Goal: Connect with others: Connect with others

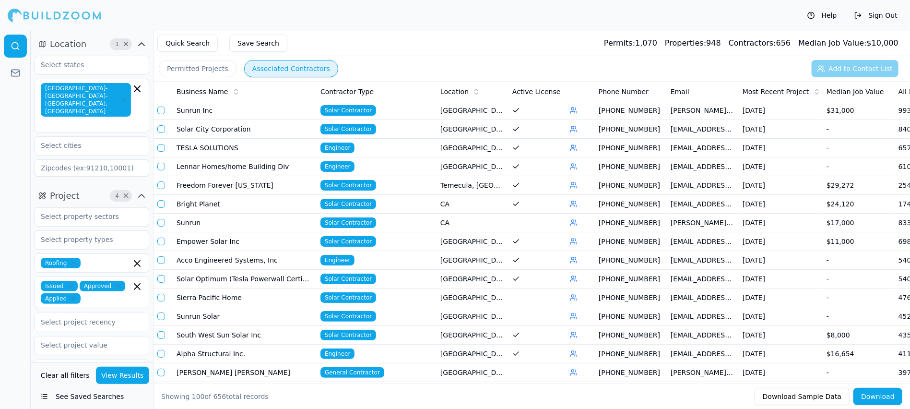
scroll to position [0, 128]
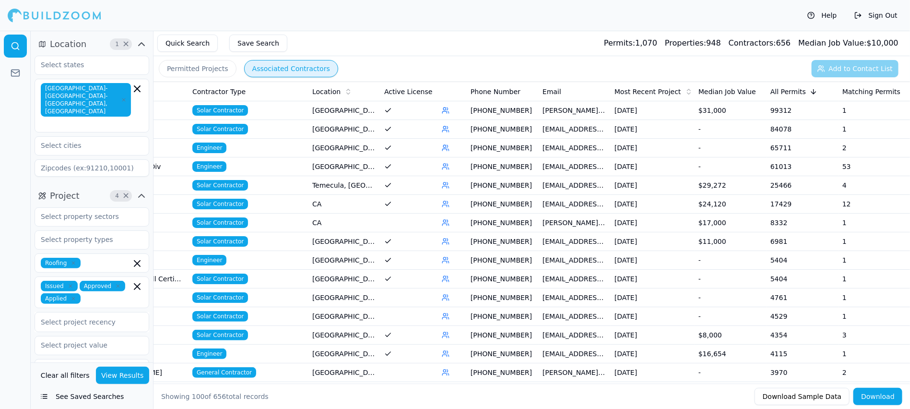
click at [298, 70] on button "Associated Contractors" at bounding box center [291, 68] width 94 height 17
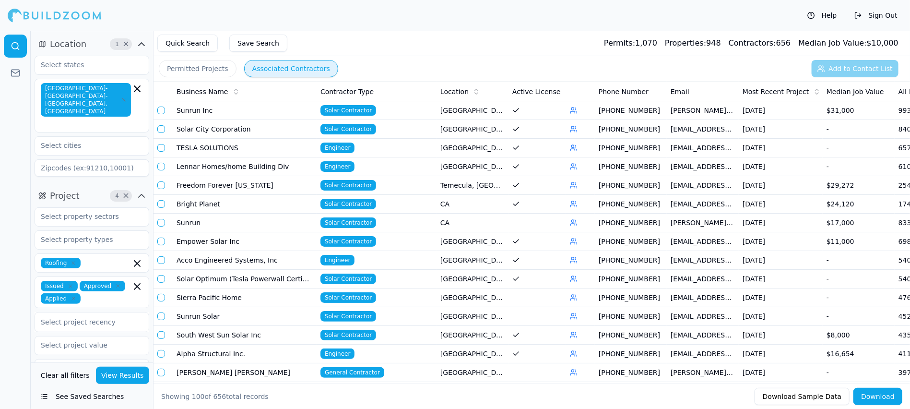
drag, startPoint x: 261, startPoint y: 255, endPoint x: 176, endPoint y: 248, distance: 85.1
click at [162, 368] on button "button" at bounding box center [161, 372] width 8 height 8
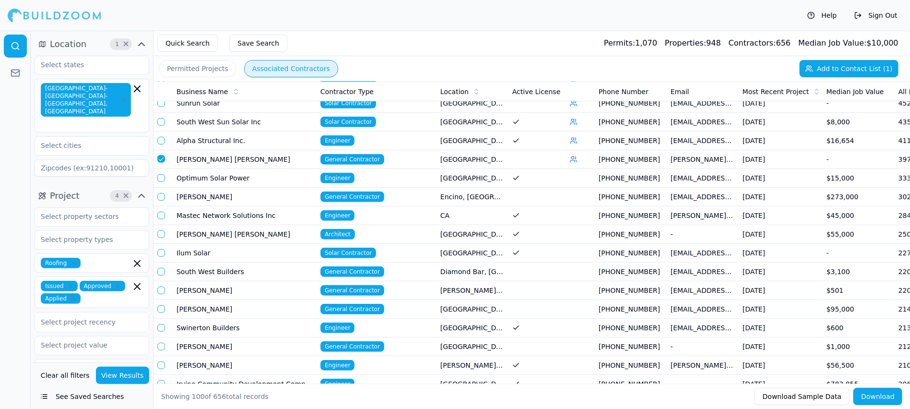
click at [162, 155] on button "button" at bounding box center [161, 159] width 8 height 8
click at [161, 174] on button "button" at bounding box center [161, 178] width 8 height 8
click at [162, 193] on button "button" at bounding box center [161, 197] width 8 height 8
click at [161, 212] on button "button" at bounding box center [161, 216] width 8 height 8
click at [162, 230] on button "button" at bounding box center [161, 234] width 8 height 8
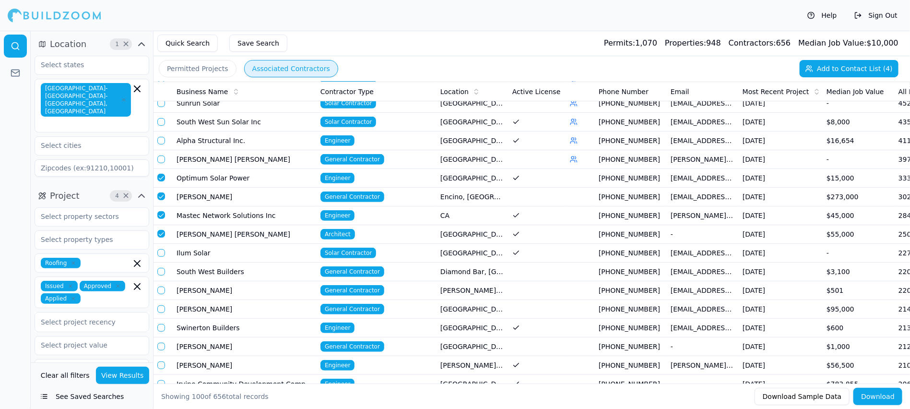
click at [161, 249] on button "button" at bounding box center [161, 253] width 8 height 8
click at [159, 268] on button "button" at bounding box center [161, 272] width 8 height 8
click at [162, 286] on button "button" at bounding box center [161, 290] width 8 height 8
click at [164, 305] on button "button" at bounding box center [161, 309] width 8 height 8
click at [164, 324] on button "button" at bounding box center [161, 328] width 8 height 8
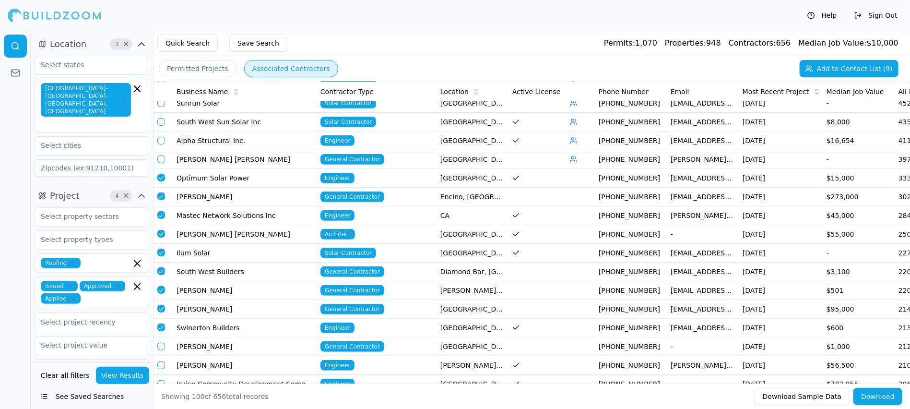
click at [163, 342] on button "button" at bounding box center [161, 346] width 8 height 8
click at [264, 170] on td "Optimum Solar Power" at bounding box center [245, 178] width 144 height 19
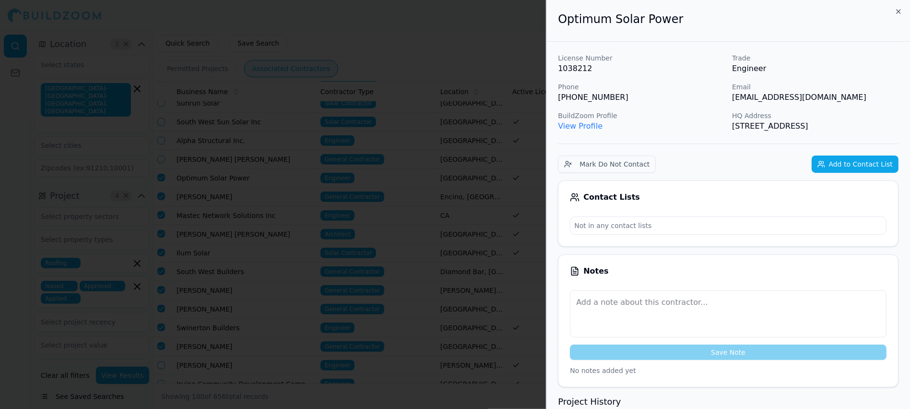
click at [862, 165] on button "Add to Contact List" at bounding box center [855, 163] width 87 height 17
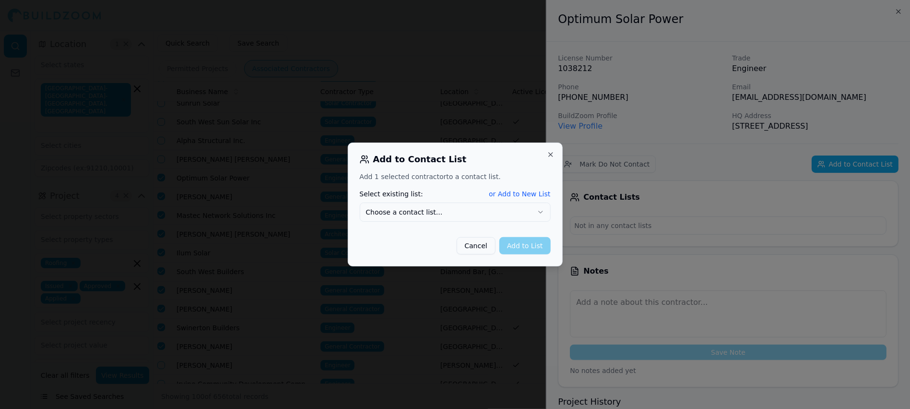
click at [465, 210] on button "Choose a contact list..." at bounding box center [455, 211] width 191 height 19
click at [516, 248] on button "Add to List" at bounding box center [524, 245] width 51 height 17
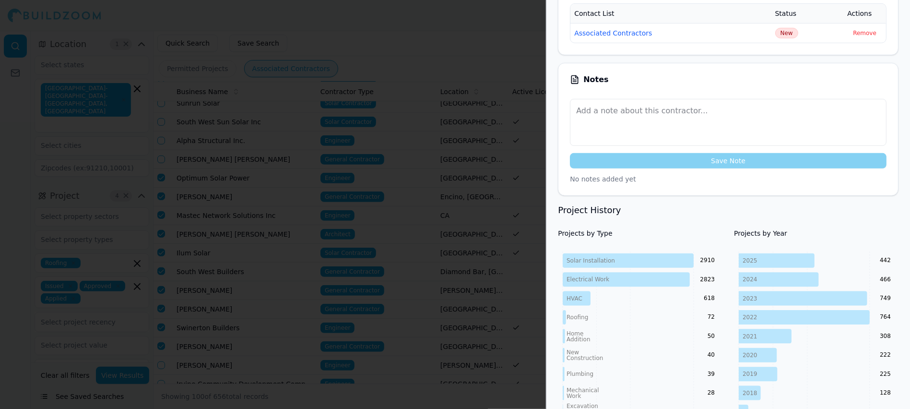
scroll to position [0, 0]
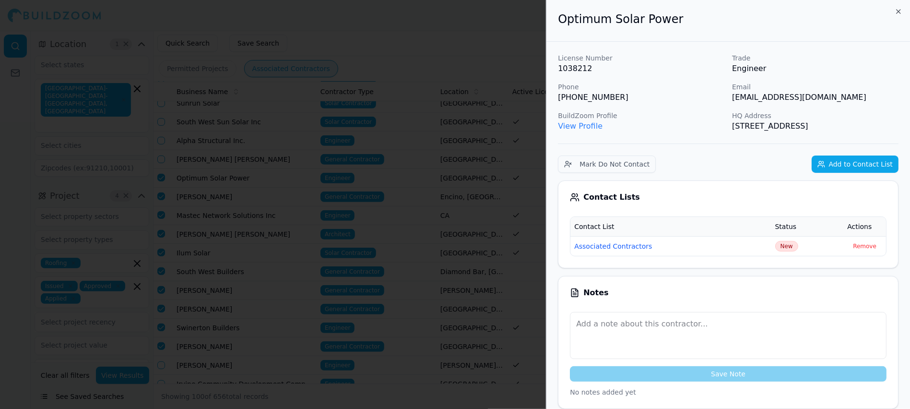
click at [581, 99] on p "[PHONE_NUMBER]" at bounding box center [641, 98] width 166 height 12
copy p "[PHONE_NUMBER]"
click at [579, 78] on div "License Number 1038212 Trade Engineer Phone [PHONE_NUMBER] Email [EMAIL_ADDRESS…" at bounding box center [728, 92] width 341 height 79
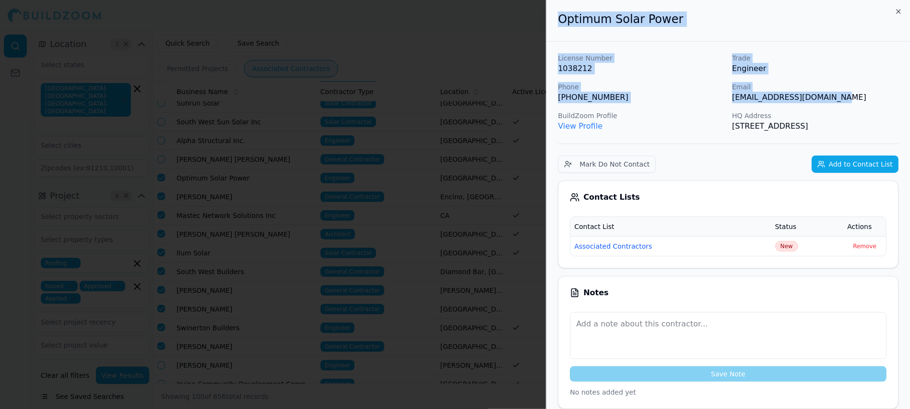
drag, startPoint x: 556, startPoint y: 16, endPoint x: 845, endPoint y: 96, distance: 299.8
copy div "Optimum Solar Power License Number 1038212 Trade Engineer Phone [PHONE_NUMBER] …"
click at [627, 99] on p "[PHONE_NUMBER]" at bounding box center [641, 98] width 166 height 12
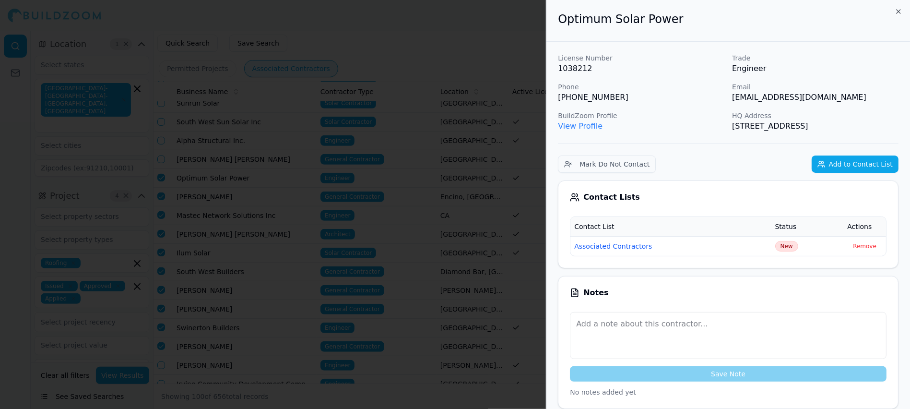
click at [596, 97] on p "[PHONE_NUMBER]" at bounding box center [641, 98] width 166 height 12
copy p "[PHONE_NUMBER]"
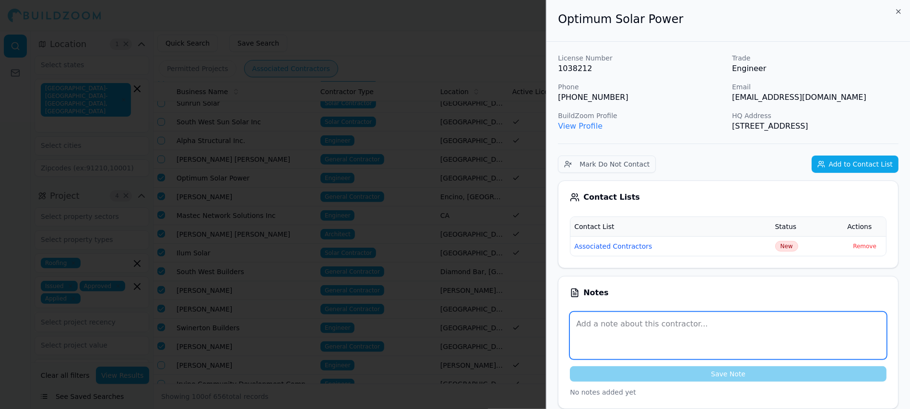
click at [611, 330] on textarea at bounding box center [728, 335] width 317 height 47
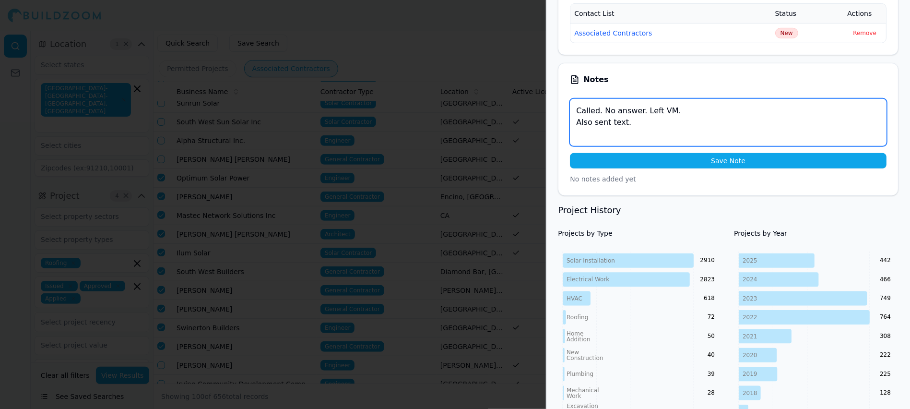
type textarea "Called. No answer. Left VM. Also sent text."
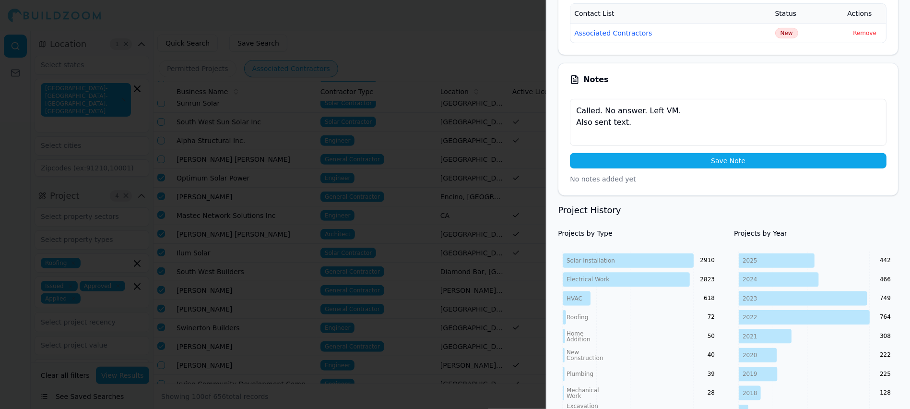
click at [633, 153] on button "Save Note" at bounding box center [728, 160] width 317 height 15
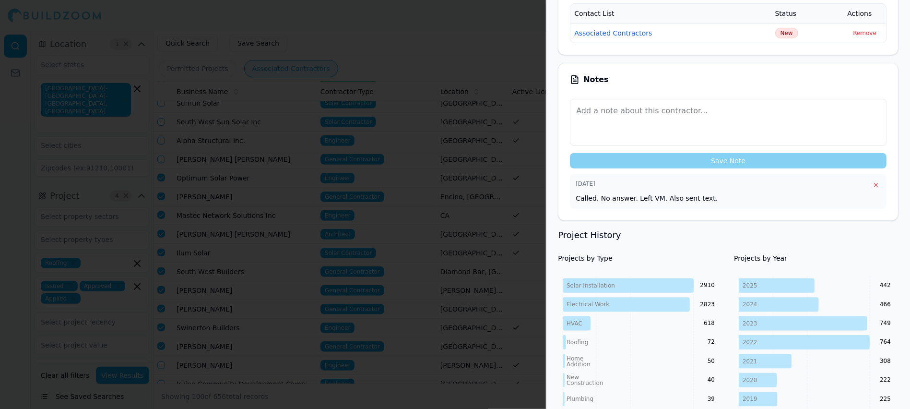
scroll to position [0, 0]
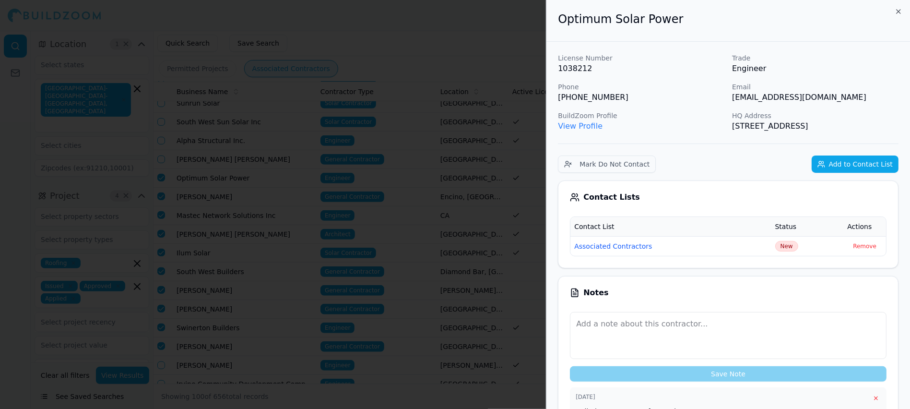
click at [497, 44] on div at bounding box center [455, 204] width 910 height 409
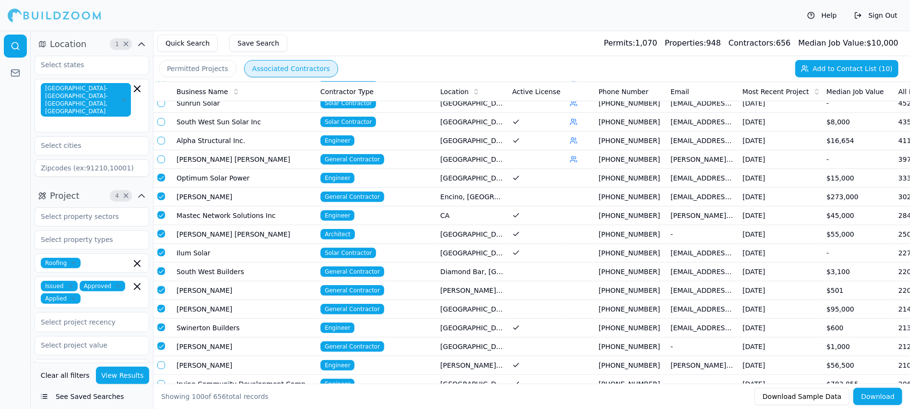
click at [162, 174] on button "button" at bounding box center [161, 178] width 8 height 8
click at [211, 188] on td "[PERSON_NAME]" at bounding box center [245, 197] width 144 height 19
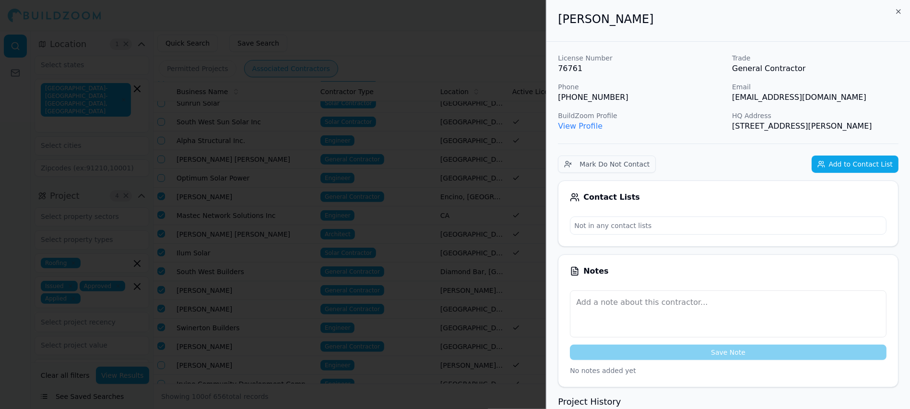
click at [836, 165] on button "Add to Contact List" at bounding box center [855, 163] width 87 height 17
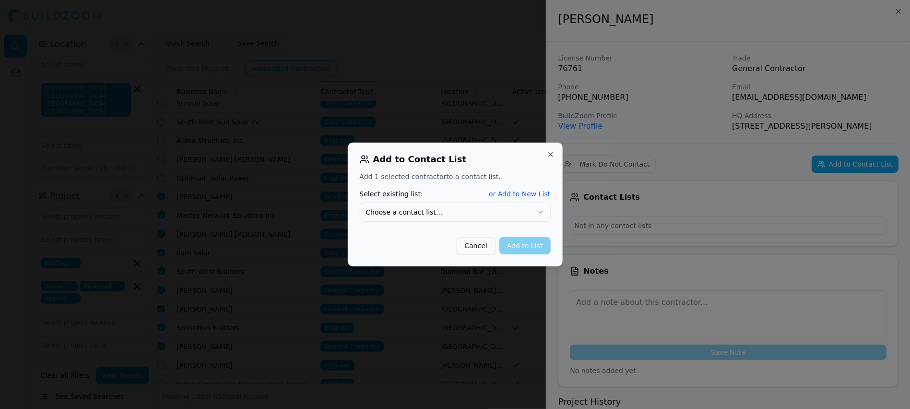
click at [465, 215] on button "Choose a contact list..." at bounding box center [455, 211] width 191 height 19
click at [527, 245] on button "Add to List" at bounding box center [524, 245] width 51 height 17
